Goal: Task Accomplishment & Management: Manage account settings

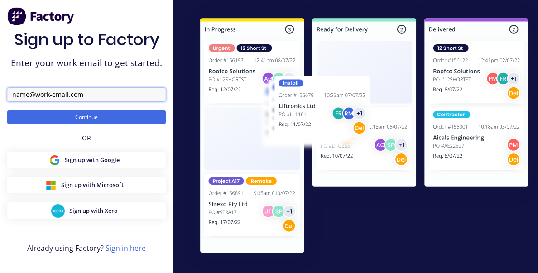
click at [87, 94] on input "text" at bounding box center [86, 95] width 159 height 14
click at [178, 139] on div at bounding box center [360, 140] width 375 height 280
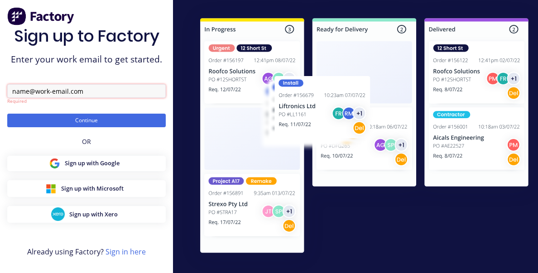
click at [42, 96] on input "text" at bounding box center [86, 91] width 159 height 14
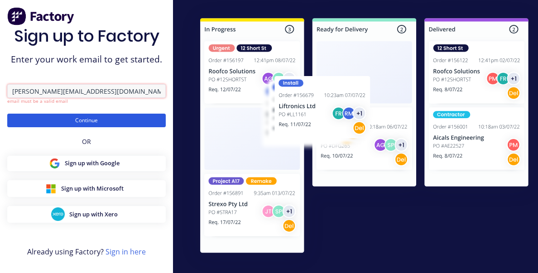
type input "[PERSON_NAME][EMAIL_ADDRESS][DOMAIN_NAME]"
click at [90, 118] on button "Continue" at bounding box center [86, 121] width 159 height 14
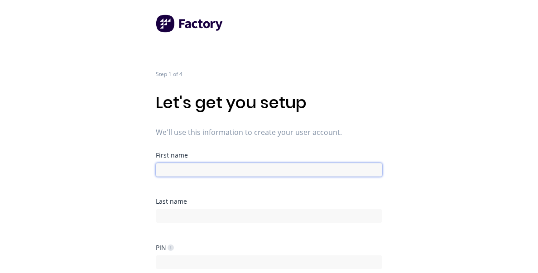
click at [202, 170] on input at bounding box center [269, 170] width 226 height 14
type input "David"
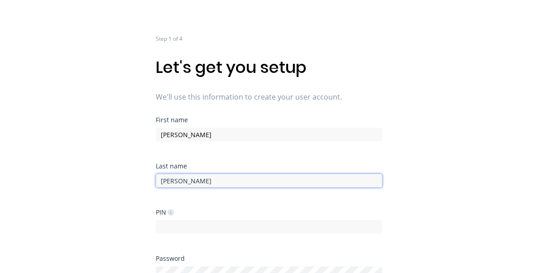
scroll to position [62, 0]
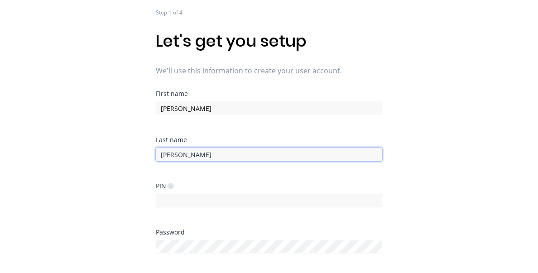
type input "Cousley"
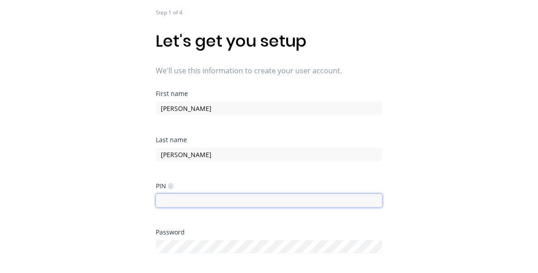
click at [187, 202] on input at bounding box center [269, 201] width 226 height 14
type input "1234"
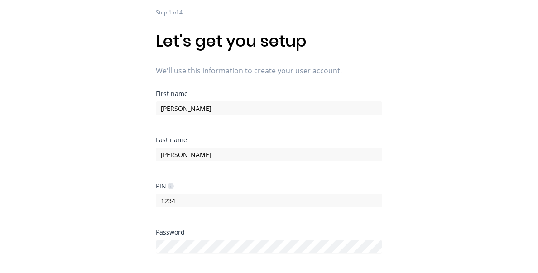
click at [132, 190] on div "Step 1 of 4 Let's get you setup We'll use this information to create your user …" at bounding box center [269, 74] width 538 height 273
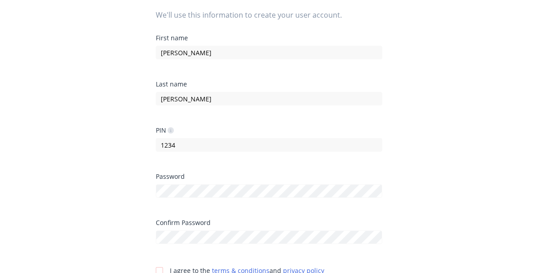
scroll to position [133, 0]
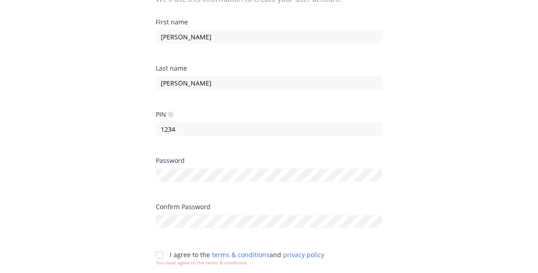
click at [160, 257] on div at bounding box center [159, 255] width 18 height 18
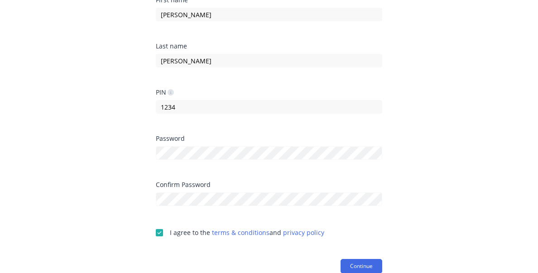
click at [363, 256] on form "First name David Last name Cousley PIN 1234 Password Confirm Password I agree t…" at bounding box center [269, 135] width 226 height 277
click at [363, 263] on button "Continue" at bounding box center [362, 266] width 42 height 14
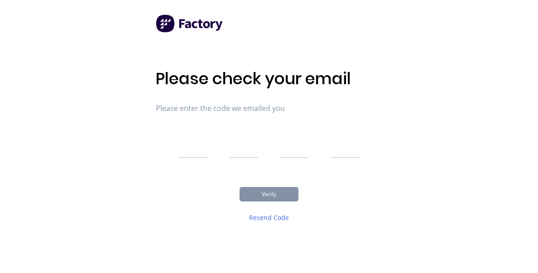
click at [187, 152] on input "text" at bounding box center [192, 146] width 29 height 23
type input "9"
type input "2"
type input "6"
type input "3"
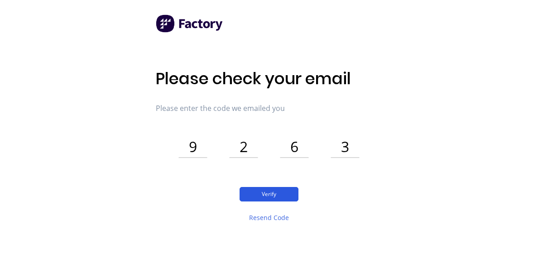
click at [259, 197] on button "Verify" at bounding box center [269, 194] width 59 height 14
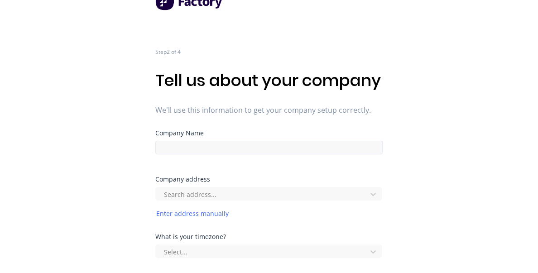
scroll to position [24, 0]
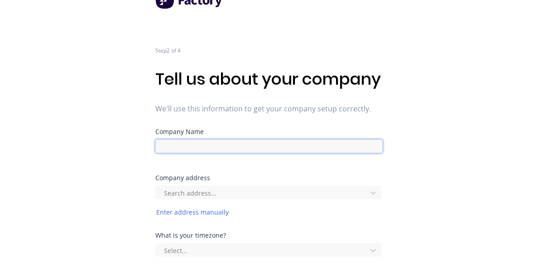
click at [260, 153] on input at bounding box center [268, 147] width 227 height 14
type input "Downs Roofing"
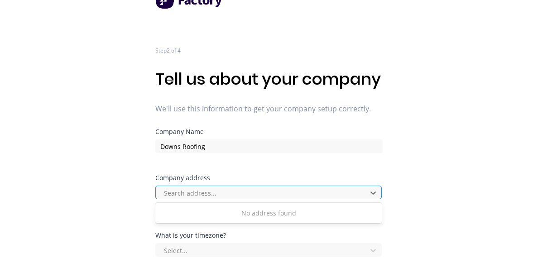
click at [180, 199] on div at bounding box center [262, 193] width 199 height 11
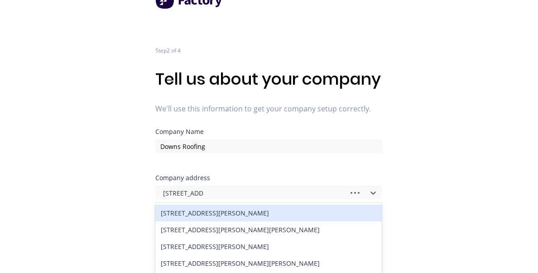
type input "57 Isaac St, Too"
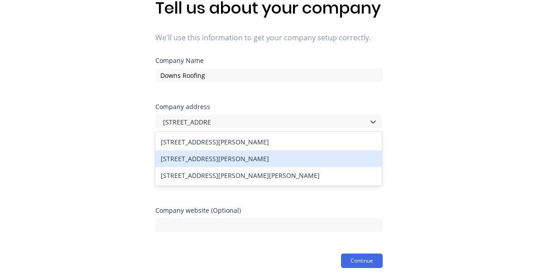
scroll to position [108, 0]
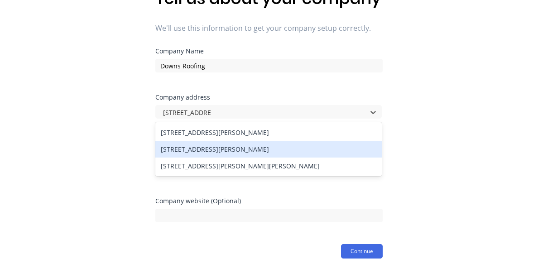
click at [302, 158] on div "57 Isaac St, Toowoomba City QLD, Australia" at bounding box center [268, 149] width 226 height 17
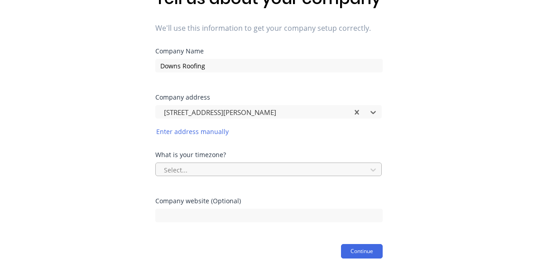
click at [344, 176] on div "Select..." at bounding box center [268, 170] width 227 height 14
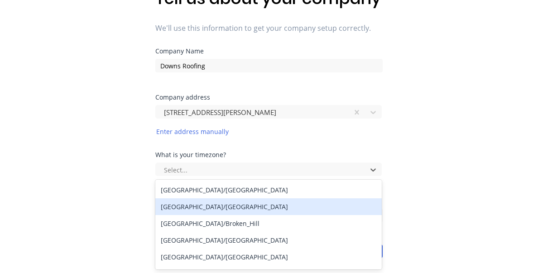
click at [342, 212] on div "[GEOGRAPHIC_DATA]/[GEOGRAPHIC_DATA]" at bounding box center [268, 206] width 226 height 17
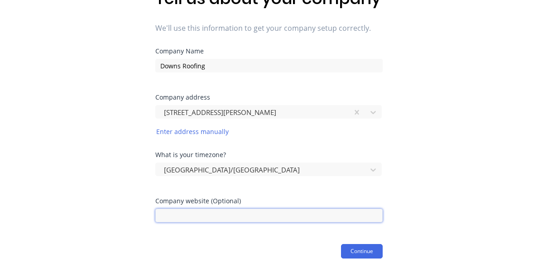
click at [182, 221] on input at bounding box center [268, 216] width 227 height 14
paste input "https://www.downsroofing.com.au/"
type input "https://www.downsroofing.com.au/"
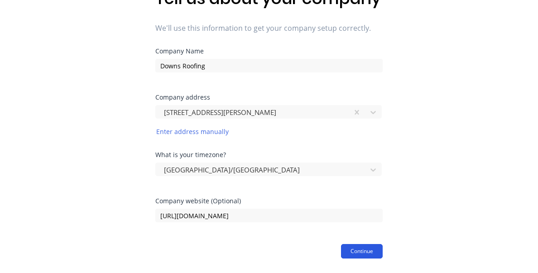
click at [353, 251] on button "Continue" at bounding box center [362, 251] width 42 height 14
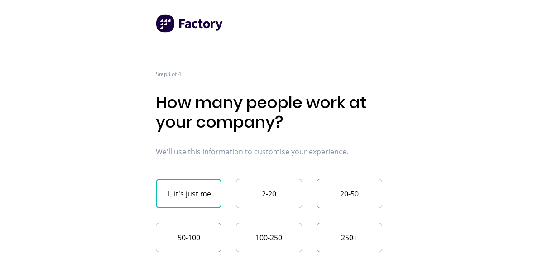
click at [201, 194] on button "1, it's just me" at bounding box center [189, 193] width 66 height 29
click at [252, 190] on button "2-20" at bounding box center [269, 193] width 66 height 29
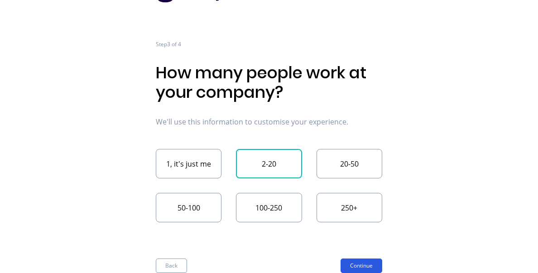
click at [377, 265] on button "Continue" at bounding box center [362, 266] width 42 height 14
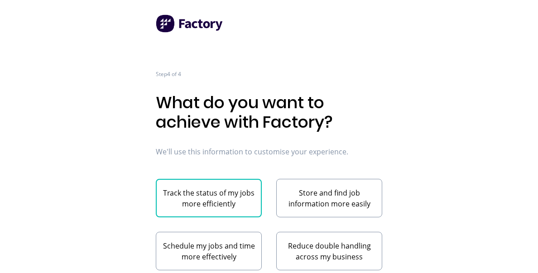
scroll to position [48, 0]
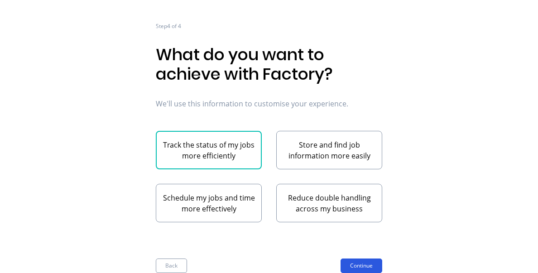
click at [364, 266] on button "Continue" at bounding box center [362, 266] width 42 height 14
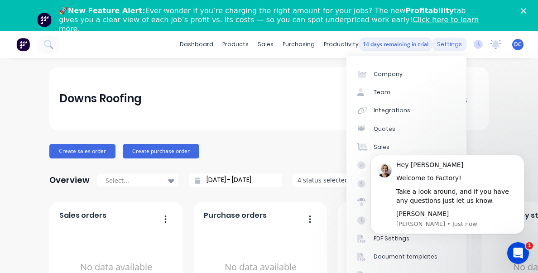
click at [442, 39] on div "settings" at bounding box center [450, 45] width 34 height 14
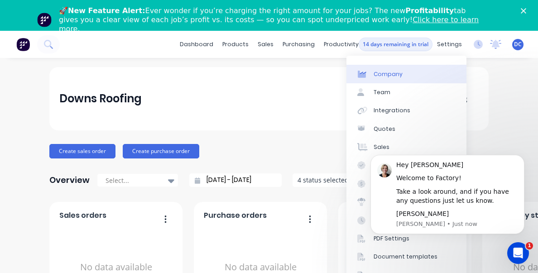
click at [394, 76] on div "Company" at bounding box center [388, 74] width 29 height 8
select select "AU"
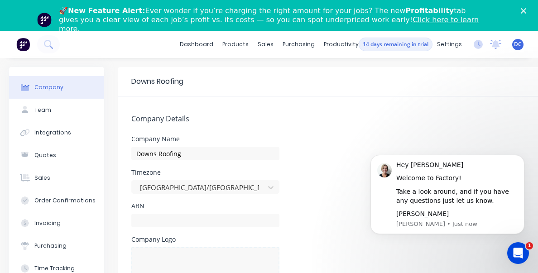
scroll to position [55, 0]
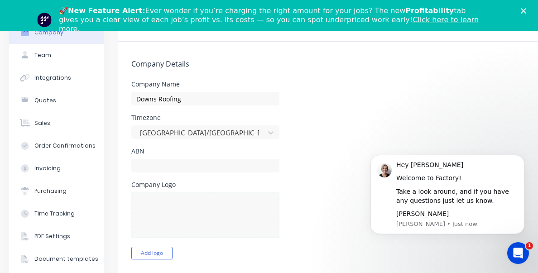
click at [184, 103] on input "Downs Roofing" at bounding box center [205, 99] width 148 height 14
drag, startPoint x: 184, startPoint y: 103, endPoint x: 125, endPoint y: 101, distance: 58.4
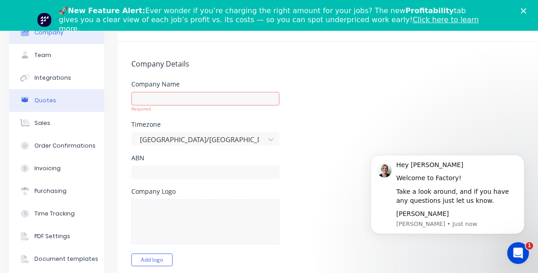
click at [35, 101] on div "Quotes" at bounding box center [45, 100] width 22 height 8
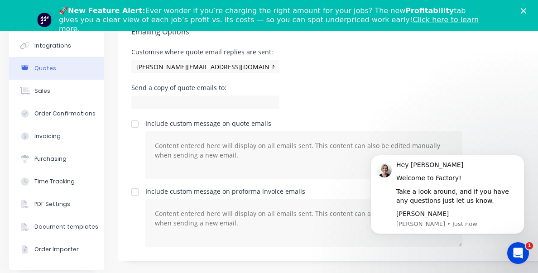
scroll to position [31, 0]
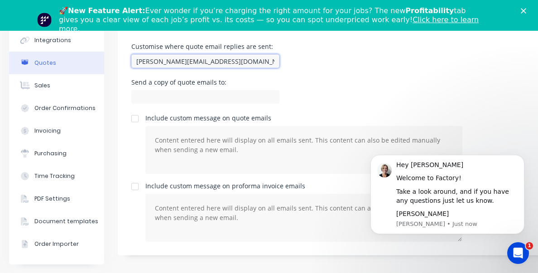
click at [198, 61] on input "[PERSON_NAME][EMAIL_ADDRESS][DOMAIN_NAME]" at bounding box center [205, 61] width 148 height 14
click at [122, 74] on div "Emailing Options Customise where quote email replies are sent: [PERSON_NAME][EM…" at bounding box center [378, 129] width 521 height 251
drag, startPoint x: 245, startPoint y: 60, endPoint x: 125, endPoint y: 60, distance: 119.6
click at [125, 60] on div "Emailing Options Customise where quote email replies are sent: [PERSON_NAME][EM…" at bounding box center [378, 129] width 521 height 251
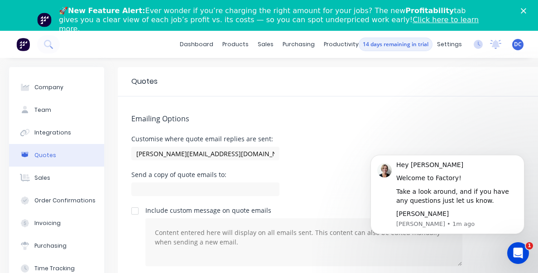
click at [519, 44] on span "DC" at bounding box center [518, 44] width 8 height 8
click at [363, 88] on div "Quotes" at bounding box center [378, 81] width 521 height 29
click at [62, 89] on button "Company" at bounding box center [56, 87] width 95 height 23
select select "AU"
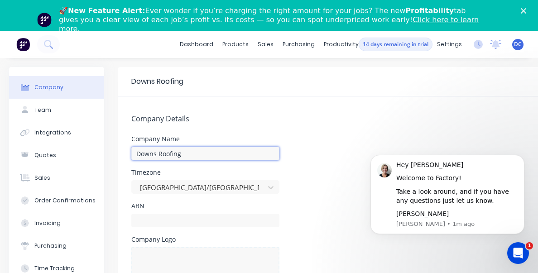
click at [181, 150] on input "Downs Roofing" at bounding box center [205, 154] width 148 height 14
drag, startPoint x: 187, startPoint y: 152, endPoint x: 123, endPoint y: 151, distance: 63.4
type input "Alchemy All Metal"
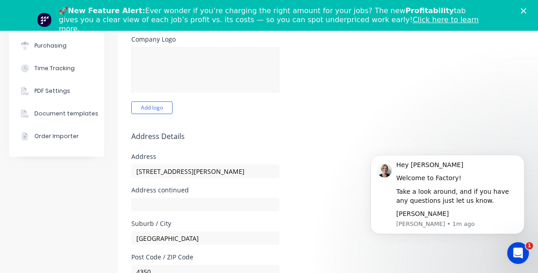
scroll to position [201, 0]
click at [177, 170] on input "[STREET_ADDRESS][PERSON_NAME]" at bounding box center [205, 171] width 148 height 14
drag, startPoint x: 177, startPoint y: 170, endPoint x: 101, endPoint y: 170, distance: 76.1
click at [101, 170] on div "Company Team Integrations Quotes Sales Order Confirmations Invoicing Purchasing…" at bounding box center [324, 235] width 630 height 739
type input "("
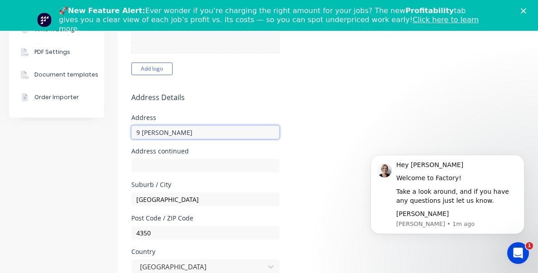
scroll to position [265, 0]
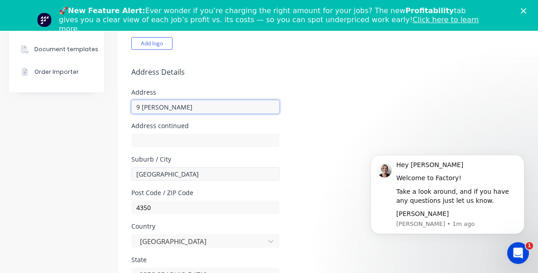
type input "9 Owen Cl"
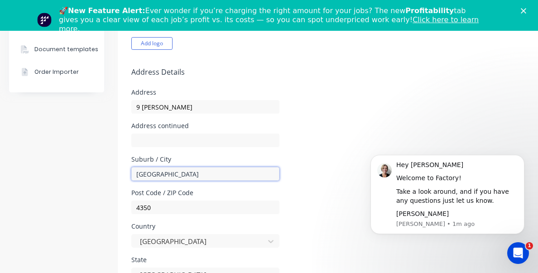
drag, startPoint x: 197, startPoint y: 172, endPoint x: 132, endPoint y: 172, distance: 65.7
click at [132, 172] on input "[GEOGRAPHIC_DATA]" at bounding box center [205, 174] width 148 height 14
type input "Portsmith"
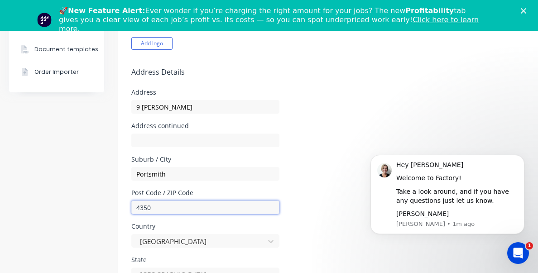
click at [159, 209] on input "4350" at bounding box center [205, 208] width 148 height 14
type input "4870"
click at [118, 196] on form "Company Details Company Name Alchemy All Metal Timezone Australia/Brisbane ABN …" at bounding box center [378, 187] width 521 height 710
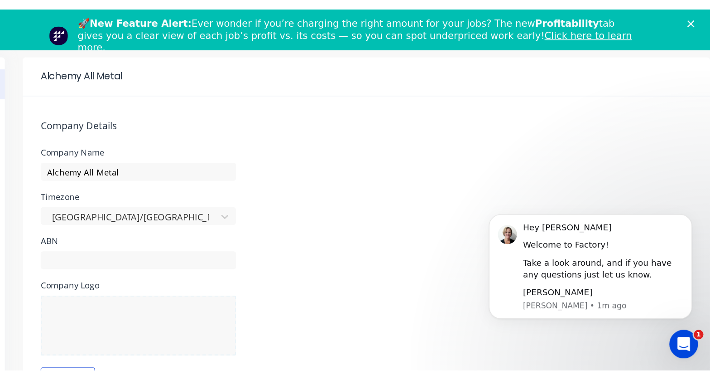
scroll to position [0, 0]
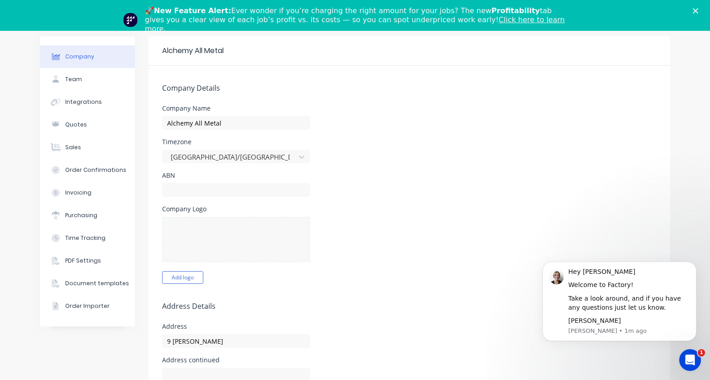
click at [538, 9] on div "Close" at bounding box center [697, 10] width 9 height 5
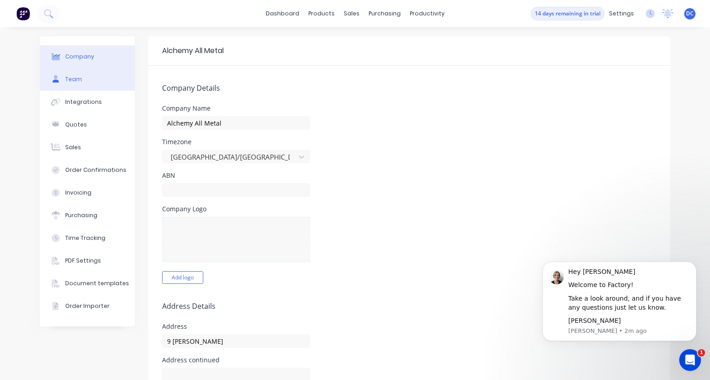
click at [96, 82] on button "Team" at bounding box center [87, 79] width 95 height 23
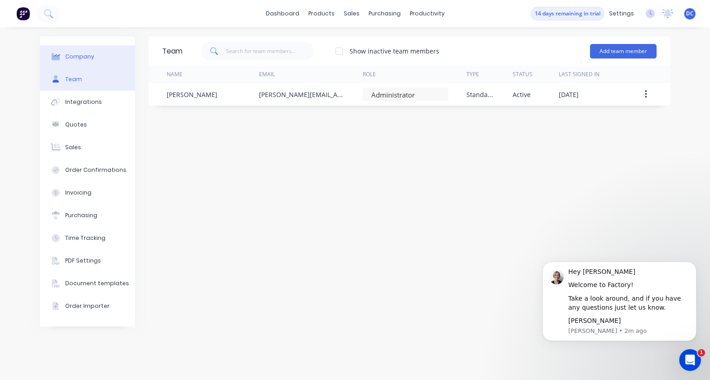
click at [103, 57] on button "Company" at bounding box center [87, 56] width 95 height 23
select select "AU"
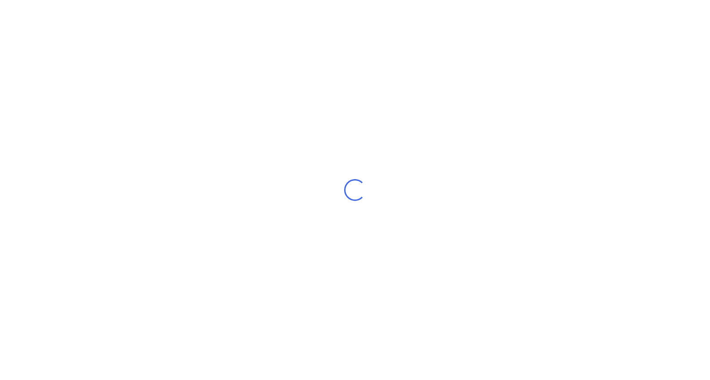
select select "AU"
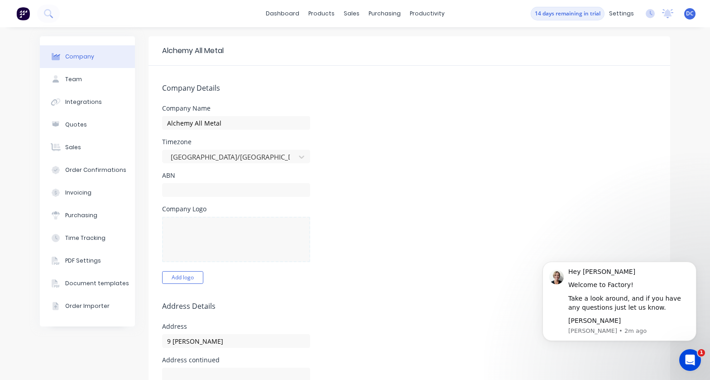
click at [692, 14] on span "DC" at bounding box center [690, 14] width 8 height 8
click at [87, 82] on button "Team" at bounding box center [87, 79] width 95 height 23
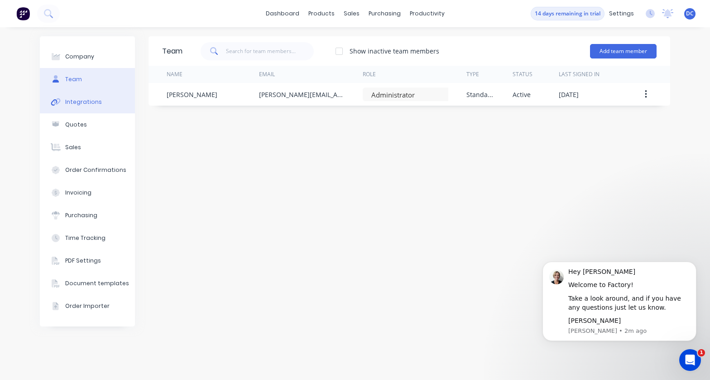
click at [85, 98] on div "Integrations" at bounding box center [83, 102] width 37 height 8
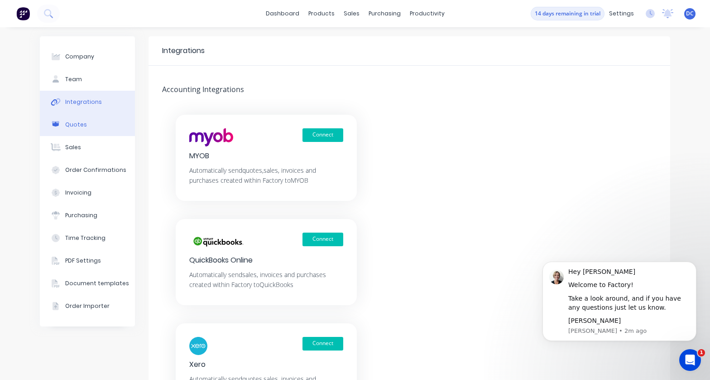
click at [78, 127] on div "Quotes" at bounding box center [76, 124] width 22 height 8
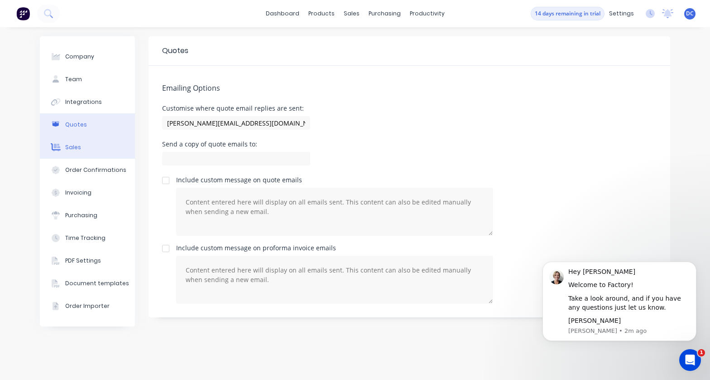
click at [74, 157] on button "Sales" at bounding box center [87, 147] width 95 height 23
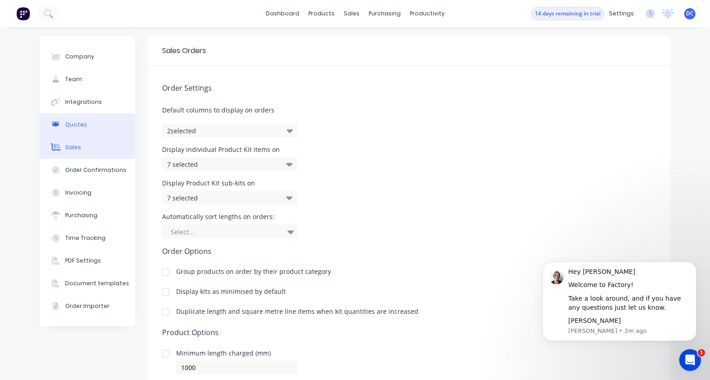
click at [78, 135] on button "Quotes" at bounding box center [87, 124] width 95 height 23
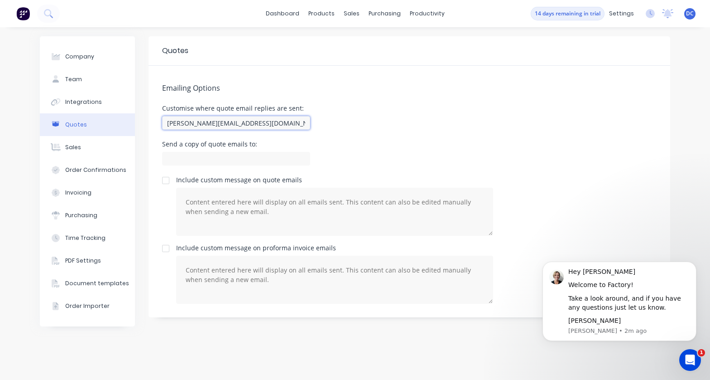
click at [227, 123] on input "[PERSON_NAME][EMAIL_ADDRESS][DOMAIN_NAME]" at bounding box center [236, 123] width 148 height 14
type input "david+Alchemy@factory.app"
click at [355, 163] on div "Send a copy of quote emails to:" at bounding box center [409, 154] width 495 height 27
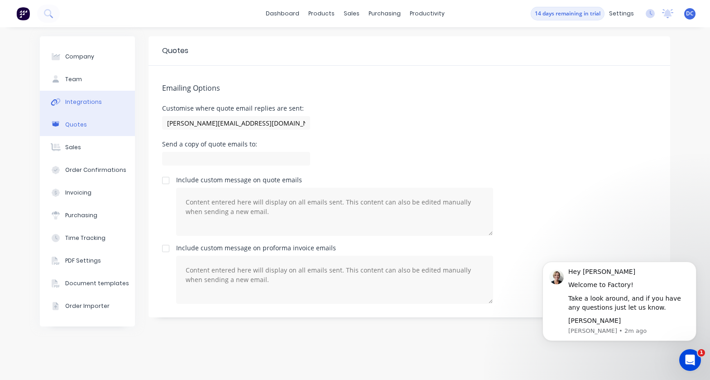
click at [96, 100] on div "Integrations" at bounding box center [83, 102] width 37 height 8
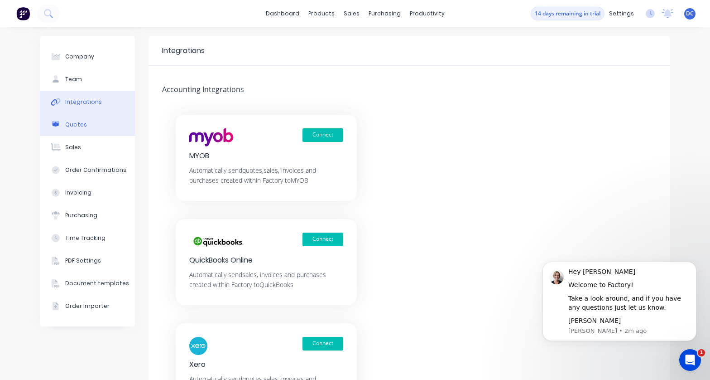
click at [93, 121] on button "Quotes" at bounding box center [87, 124] width 95 height 23
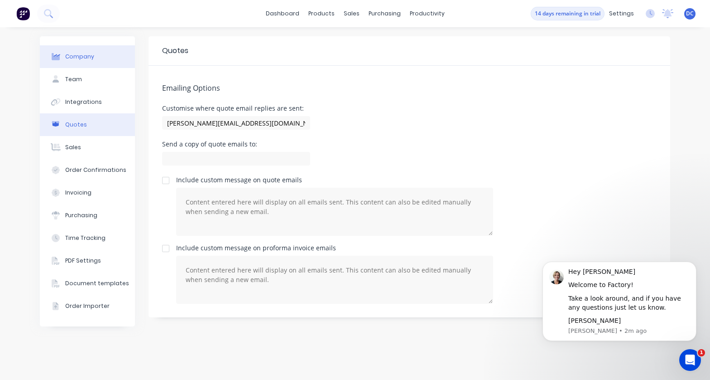
click at [92, 58] on button "Company" at bounding box center [87, 56] width 95 height 23
select select "AU"
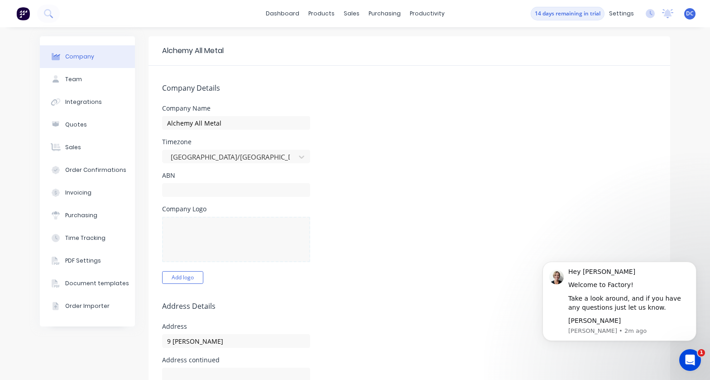
click at [24, 14] on img at bounding box center [23, 14] width 14 height 14
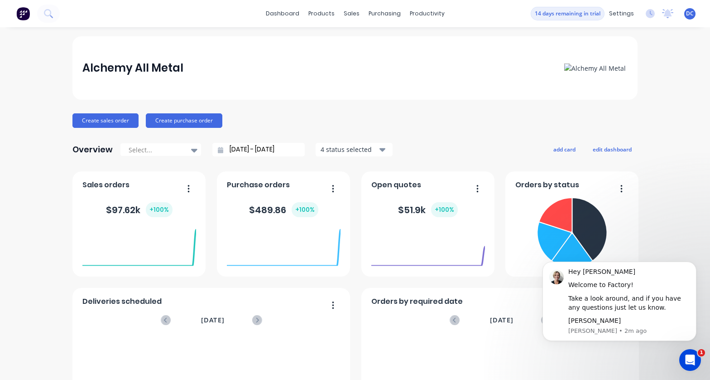
click at [691, 10] on span "DC" at bounding box center [690, 14] width 8 height 8
click at [687, 165] on div "Alchemy All Metal Create sales order Create purchase order Overview Select... 0…" at bounding box center [355, 272] width 710 height 473
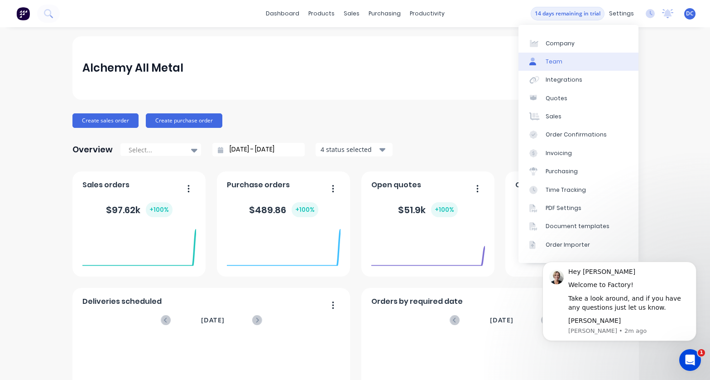
click at [574, 63] on link "Team" at bounding box center [579, 62] width 120 height 18
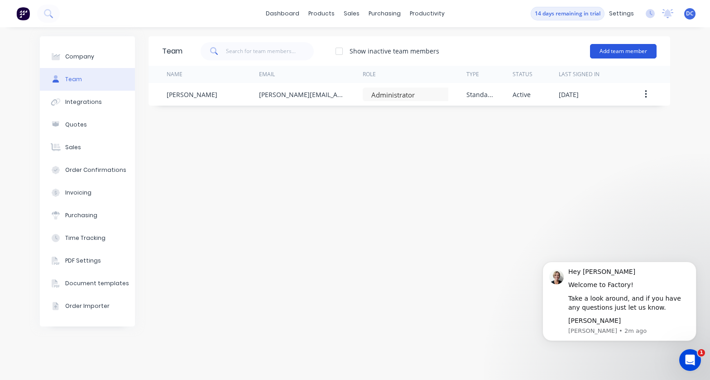
click at [610, 51] on button "Add team member" at bounding box center [623, 51] width 67 height 14
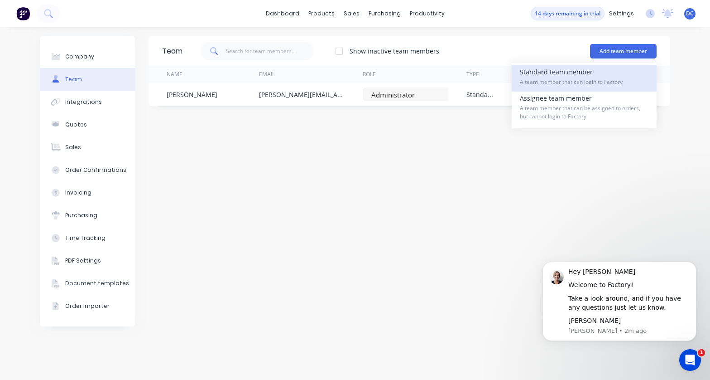
click at [576, 74] on div "Standard team member A team member that can login to Factory" at bounding box center [584, 78] width 129 height 26
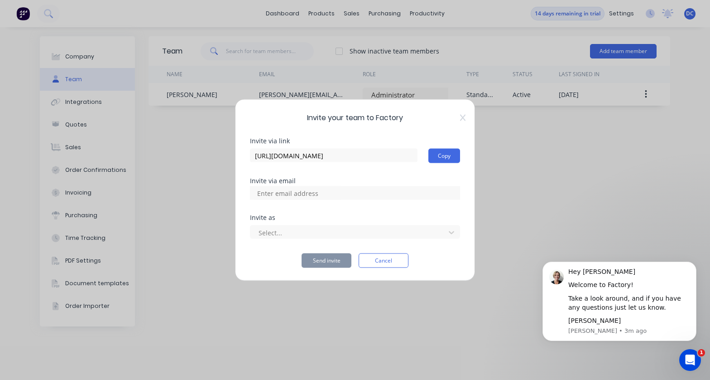
click at [287, 192] on input at bounding box center [297, 193] width 91 height 14
paste input "alchemyfab@bigpond.com"
type input "alchemyfab@bigpond.com"
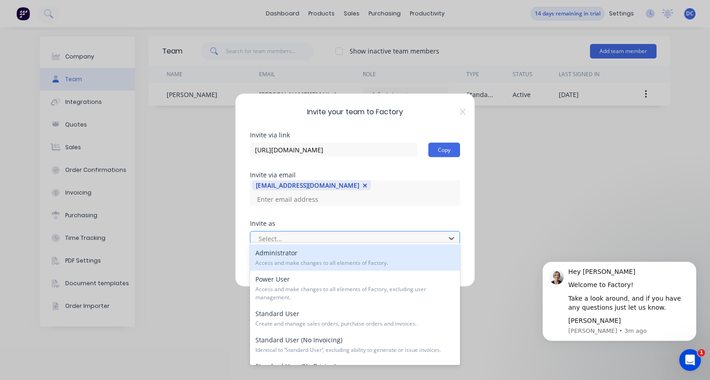
click at [339, 235] on div at bounding box center [349, 237] width 183 height 11
click at [331, 249] on div "Administrator Access and make changes to all elements of Factory." at bounding box center [355, 257] width 210 height 26
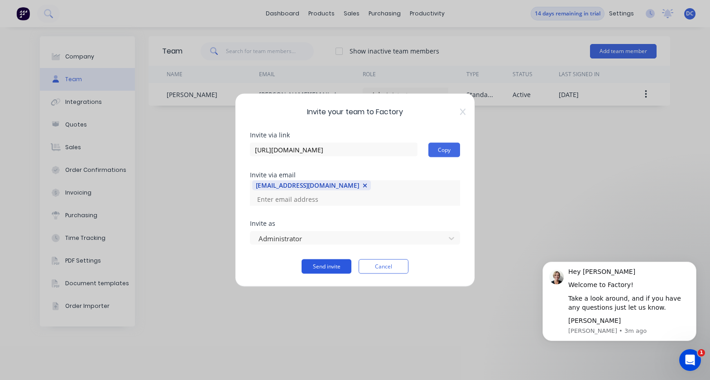
click at [327, 259] on button "Send invite" at bounding box center [327, 266] width 50 height 14
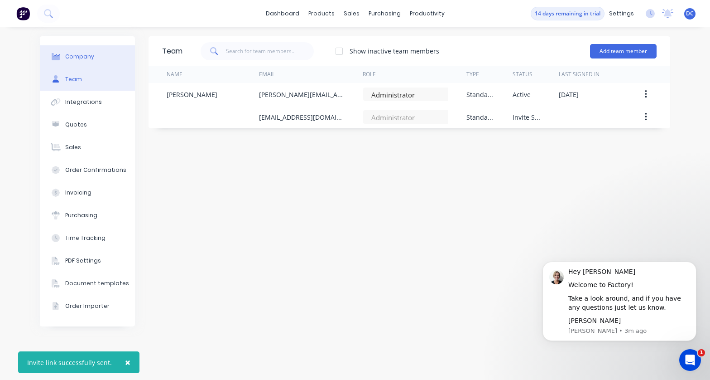
click at [78, 53] on div "Company" at bounding box center [79, 57] width 29 height 8
select select "AU"
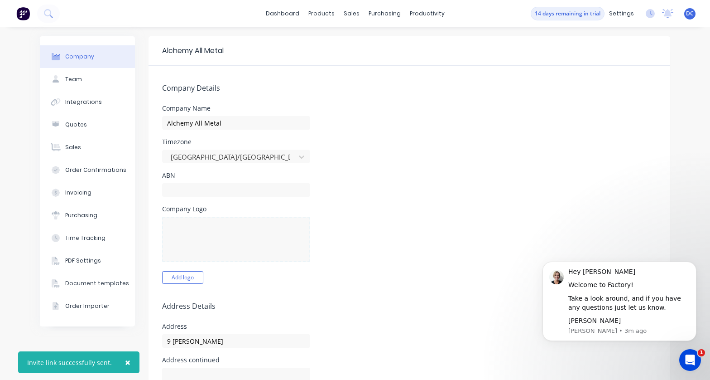
click at [26, 10] on img at bounding box center [23, 14] width 14 height 14
